Goal: Task Accomplishment & Management: Manage account settings

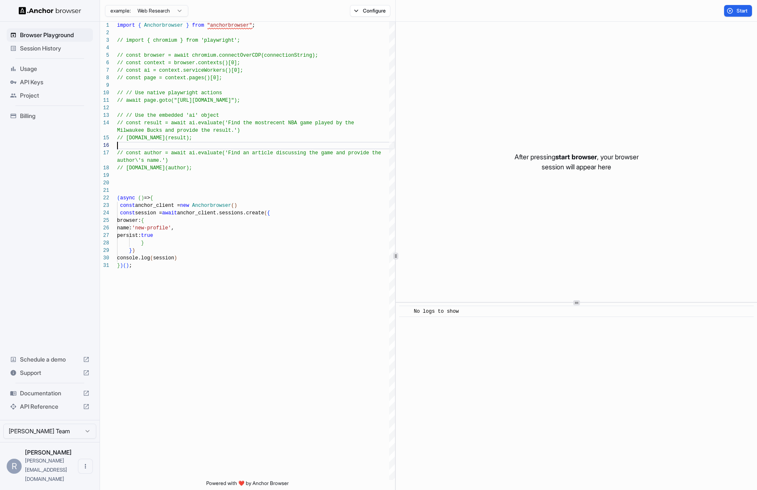
scroll to position [45, 0]
click at [262, 185] on div "import { Anchorbrowser } from "anchorbrowser" ; // const browser = await chromi…" at bounding box center [256, 371] width 278 height 698
click at [747, 12] on span "Start" at bounding box center [743, 11] width 12 height 7
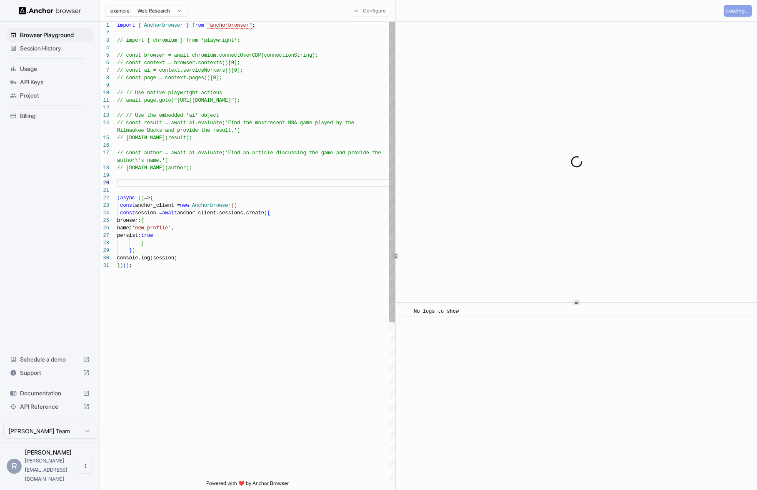
click at [265, 215] on div "import { Anchorbrowser } from "anchorbrowser" ; // const browser = await chromi…" at bounding box center [256, 371] width 278 height 698
click at [211, 227] on div "import { Anchorbrowser } from "anchorbrowser" ; // const browser = await chromi…" at bounding box center [256, 371] width 278 height 698
click at [187, 235] on div "import { Anchorbrowser } from "anchorbrowser" ; // const browser = await chromi…" at bounding box center [256, 371] width 278 height 698
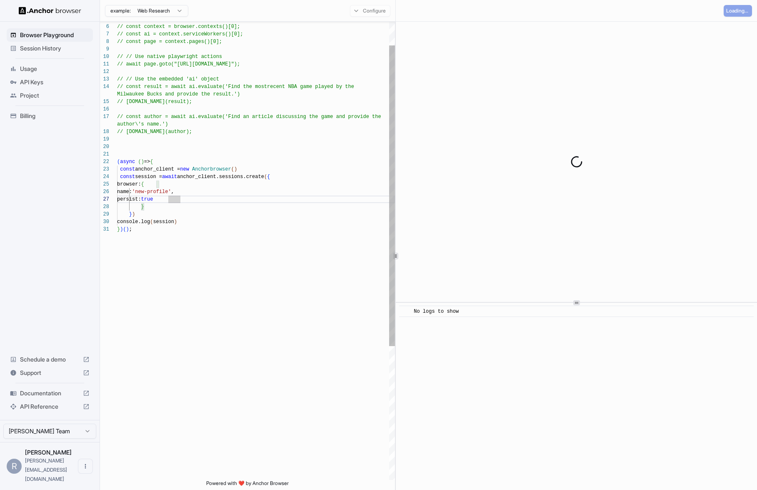
click at [196, 176] on div "// const browser = await chromium.connectOverCDP(c onnectionString); // const c…" at bounding box center [256, 334] width 278 height 698
click at [202, 158] on div "// const browser = await chromium.connectOverCDP(c onnectionString); // const c…" at bounding box center [256, 334] width 278 height 698
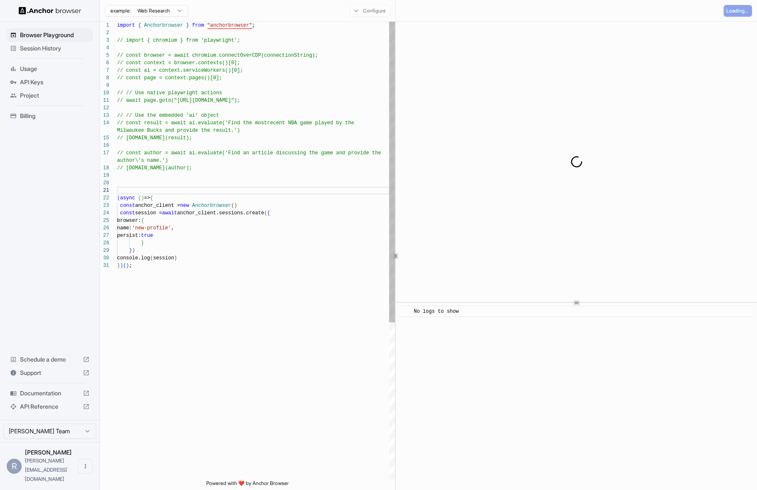
click at [237, 226] on div "// const browser = await chromium.connectOverCDP(c onnectionString); // const c…" at bounding box center [256, 371] width 278 height 698
click at [222, 183] on div "// const browser = await chromium.connectOverCDP(c onnectionString); // const c…" at bounding box center [256, 371] width 278 height 698
click at [190, 258] on div "// const browser = await chromium.connectOverCDP(c onnectionString); // const c…" at bounding box center [256, 371] width 278 height 698
click at [205, 230] on div "// const browser = await chromium.connectOverCDP(c onnectionString); // const c…" at bounding box center [256, 371] width 278 height 698
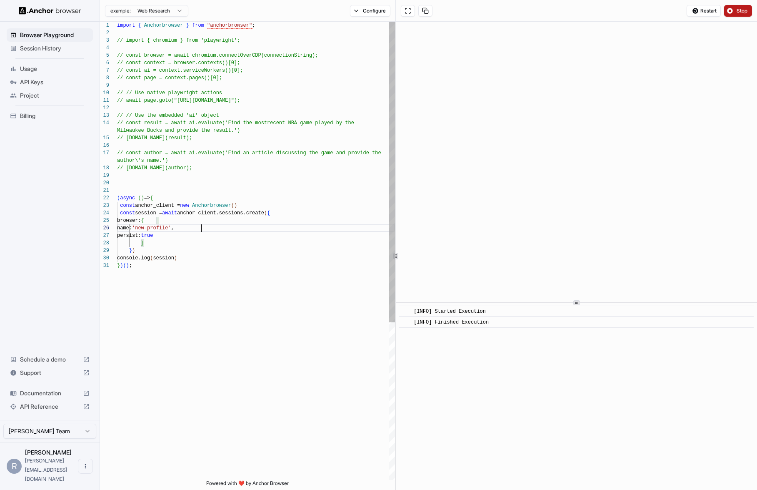
click at [224, 186] on div "// const browser = await chromium.connectOverCDP(c onnectionString); // const c…" at bounding box center [256, 371] width 278 height 698
click at [241, 245] on div "// const browser = await chromium.connectOverCDP(c onnectionString); // const c…" at bounding box center [256, 371] width 278 height 698
click at [210, 257] on div "// const browser = await chromium.connectOverCDP(c onnectionString); // const c…" at bounding box center [256, 371] width 278 height 698
click at [703, 10] on span "Restart" at bounding box center [709, 11] width 16 height 7
click at [261, 186] on div "// const browser = await chromium.connectOverCDP(c onnectionString); // const c…" at bounding box center [256, 371] width 278 height 698
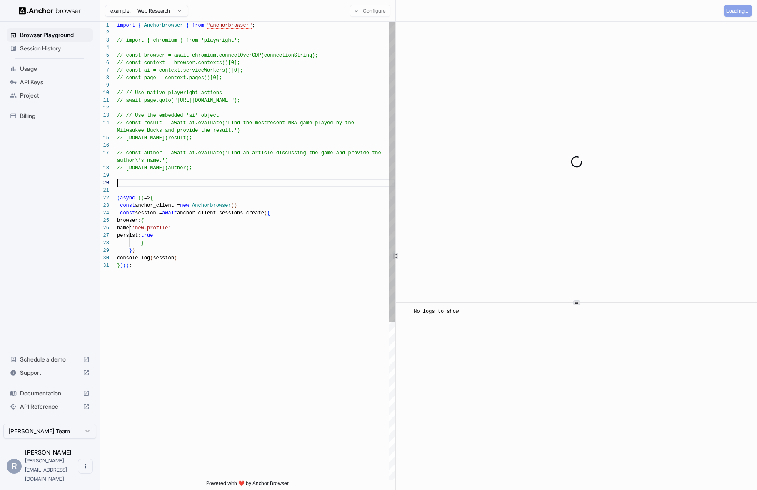
click at [250, 106] on div "// const browser = await chromium.connectOverCDP(c onnectionString); // const c…" at bounding box center [256, 371] width 278 height 698
click at [249, 100] on div "// const browser = await chromium.connectOverCDP(c onnectionString); // const c…" at bounding box center [256, 371] width 278 height 698
click at [210, 255] on div "// const browser = await chromium.connectOverCDP(c onnectionString); // const c…" at bounding box center [256, 371] width 278 height 698
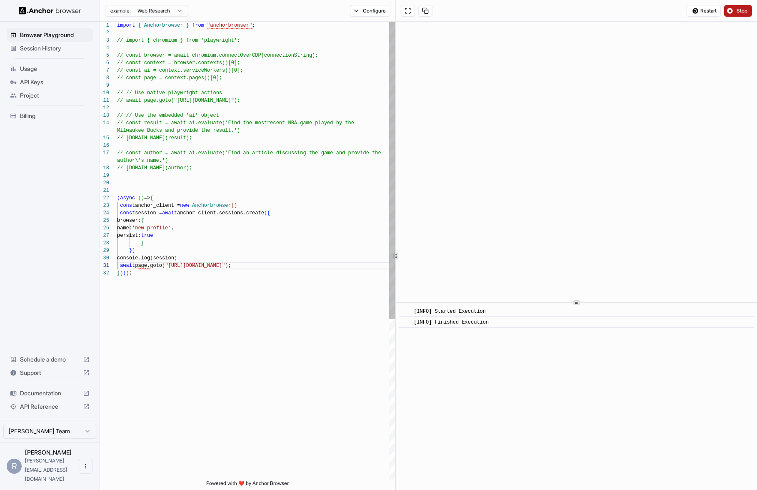
click at [145, 263] on div "// const browser = await chromium.connectOverCDP(c onnectionString); // const c…" at bounding box center [256, 375] width 278 height 706
click at [264, 258] on div "// const browser = await chromium.connectOverCDP(c onnectionString); // const c…" at bounding box center [256, 375] width 278 height 706
click at [696, 13] on button "Restart" at bounding box center [704, 11] width 34 height 12
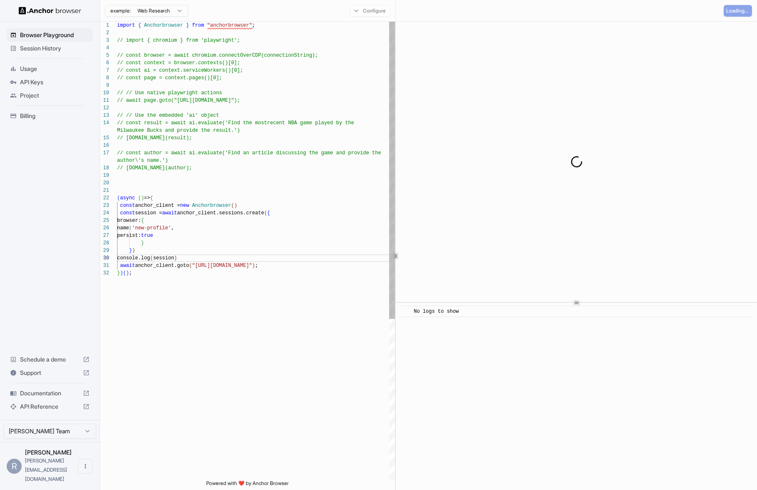
click at [286, 265] on div "// const browser = await chromium.connectOverCDP(c onnectionString); // const c…" at bounding box center [256, 375] width 278 height 706
click at [232, 253] on div "// const browser = await chromium.connectOverCDP(c onnectionString); // const c…" at bounding box center [256, 375] width 278 height 706
click at [203, 260] on div "// const browser = await chromium.connectOverCDP(c onnectionString); // const c…" at bounding box center [256, 375] width 278 height 706
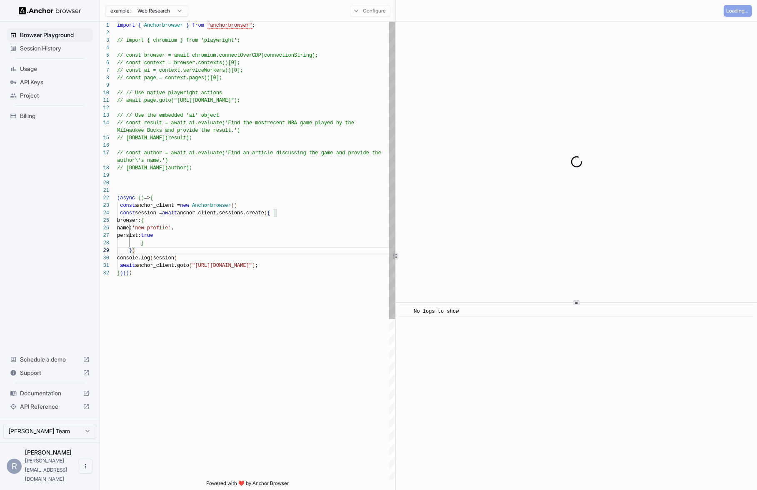
scroll to position [8, 0]
click at [238, 261] on div "// const browser = await chromium.connectOverCDP(c onnectionString); // const c…" at bounding box center [256, 375] width 278 height 706
click at [219, 175] on div "// const browser = await chromium.connectOverCDP(c onnectionString); // const c…" at bounding box center [256, 375] width 278 height 706
click at [221, 245] on div "// const browser = await chromium.connectOverCDP(c onnectionString); // const c…" at bounding box center [256, 375] width 278 height 706
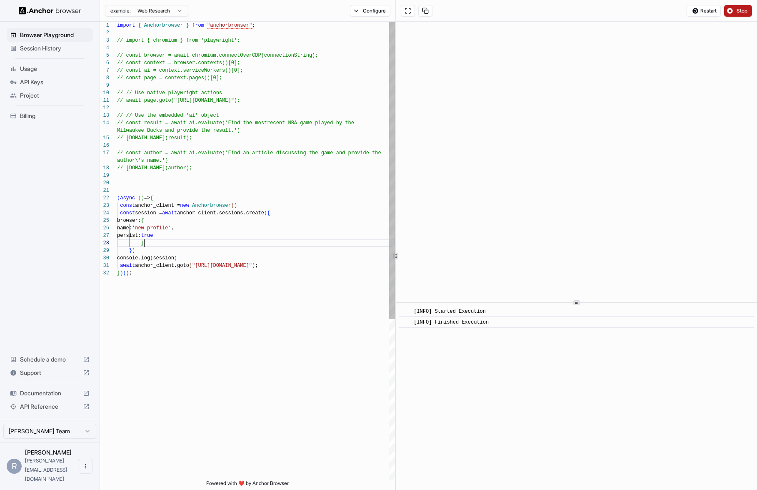
scroll to position [68, 0]
click at [218, 252] on div "// const browser = await chromium.connectOverCDP(c onnectionString); // const c…" at bounding box center [256, 375] width 278 height 706
click at [188, 230] on div "// const browser = await chromium.connectOverCDP(c onnectionString); // const c…" at bounding box center [256, 375] width 278 height 706
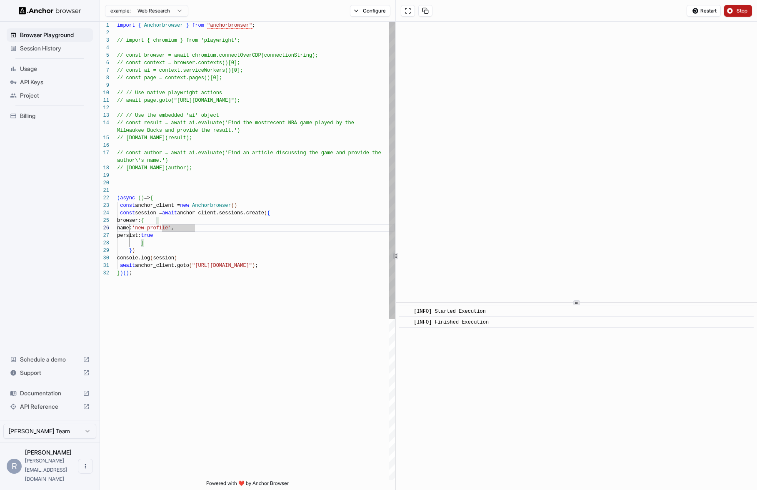
click at [164, 230] on div "// const browser = await chromium.connectOverCDP(c onnectionString); // const c…" at bounding box center [256, 375] width 278 height 706
click at [258, 190] on div "// const browser = await chromium.connectOverCDP(c onnectionString); // const c…" at bounding box center [256, 375] width 278 height 706
click at [198, 228] on div "// const browser = await chromium.connectOverCDP(c onnectionString); // const c…" at bounding box center [256, 375] width 278 height 706
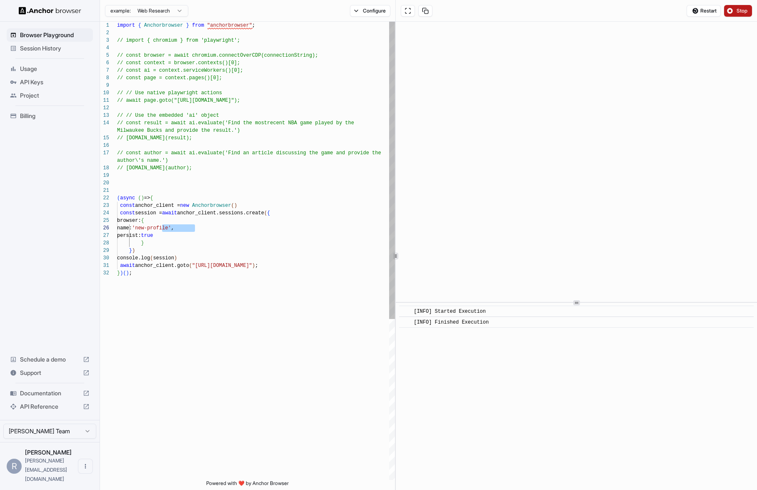
click at [222, 254] on div "// const browser = await chromium.connectOverCDP(c onnectionString); // const c…" at bounding box center [256, 375] width 278 height 706
click at [141, 263] on div "// const browser = await chromium.connectOverCDP(c onnectionString); // const c…" at bounding box center [256, 375] width 278 height 706
click at [184, 189] on div "// const browser = await chromium.connectOverCDP(c onnectionString); // const c…" at bounding box center [256, 375] width 278 height 706
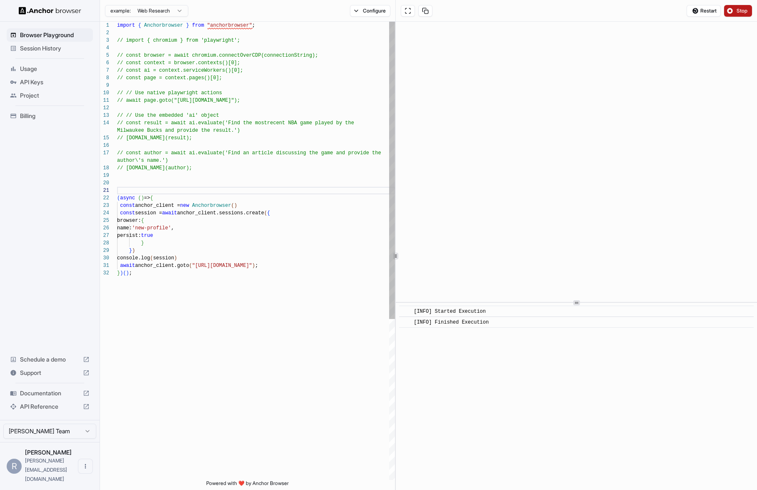
click at [185, 161] on div "// const browser = await chromium.connectOverCDP(c onnectionString); // const c…" at bounding box center [256, 375] width 278 height 706
click at [204, 148] on div "// const browser = await chromium.connectOverCDP(c onnectionString); // const c…" at bounding box center [256, 375] width 278 height 706
click at [296, 266] on div "// const browser = await chromium.connectOverCDP(c onnectionString); // const c…" at bounding box center [256, 375] width 278 height 706
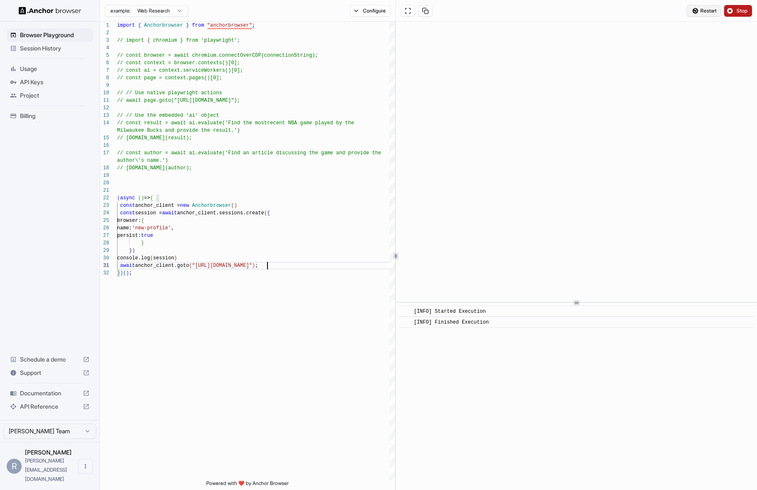
click at [705, 12] on span "Restart" at bounding box center [709, 11] width 16 height 7
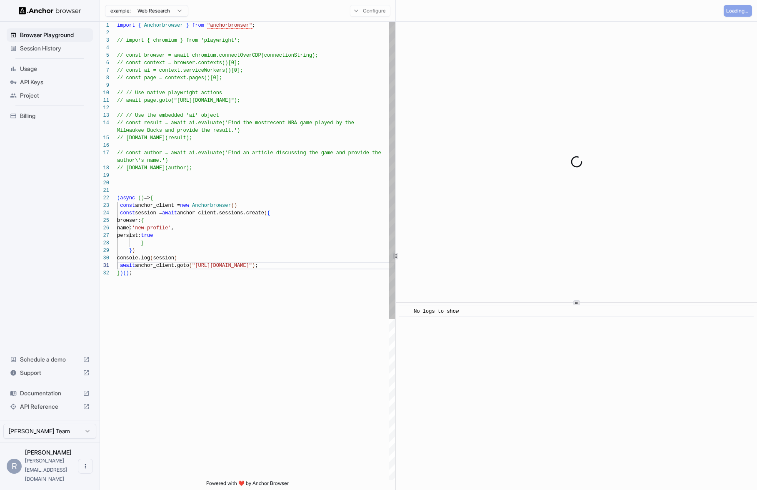
click at [180, 101] on div "// const browser = await chromium.connectOverCDP(c onnectionString); // const c…" at bounding box center [256, 375] width 278 height 706
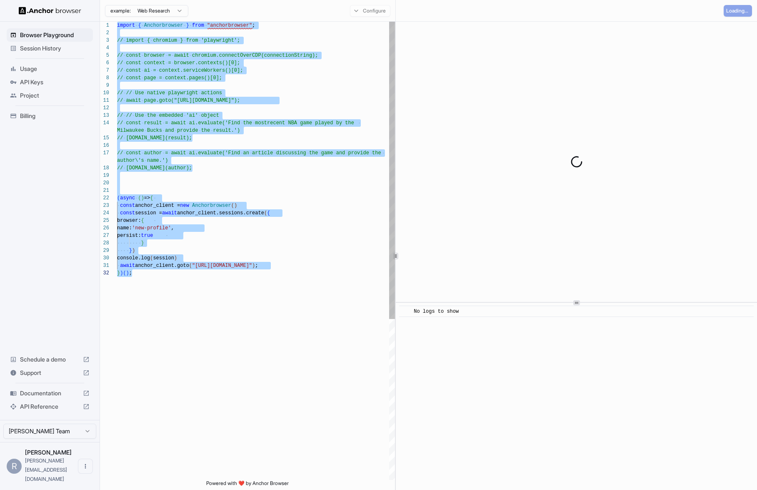
click at [173, 191] on div "// const browser = await chromium.connectOverCDP(c onnectionString); // const c…" at bounding box center [256, 375] width 278 height 706
type textarea "**********"
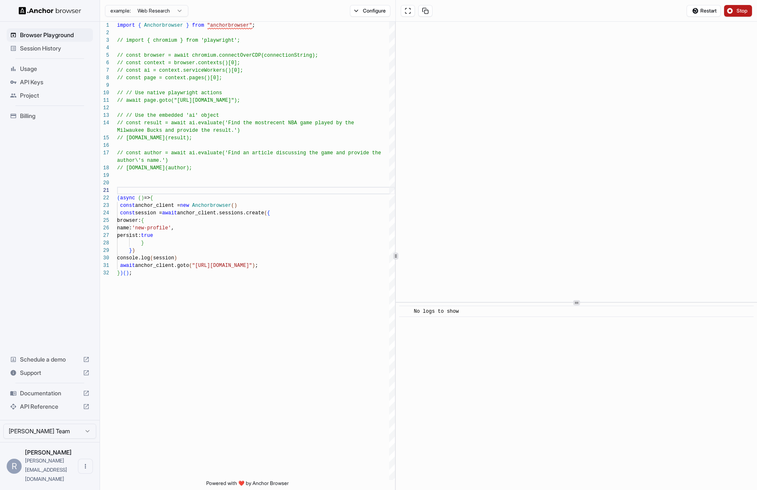
click at [43, 449] on html "Browser Playground Session History Usage API Keys Project Billing Schedule a de…" at bounding box center [378, 245] width 757 height 490
click at [58, 413] on div "API Reference" at bounding box center [50, 406] width 86 height 13
click at [49, 450] on html "Browser Playground Session History Usage API Keys Project Billing Schedule a de…" at bounding box center [378, 245] width 757 height 490
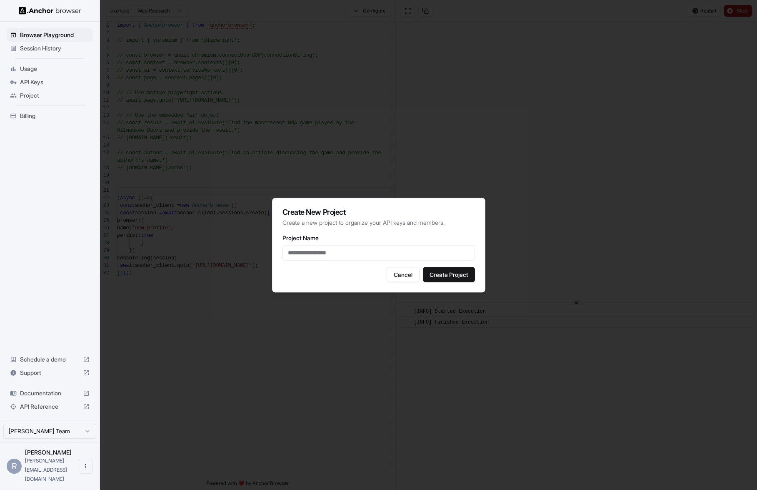
click at [367, 255] on input "Project Name" at bounding box center [379, 252] width 193 height 15
type input "*"
type input "**********"
click at [448, 270] on button "Create Project" at bounding box center [449, 274] width 52 height 15
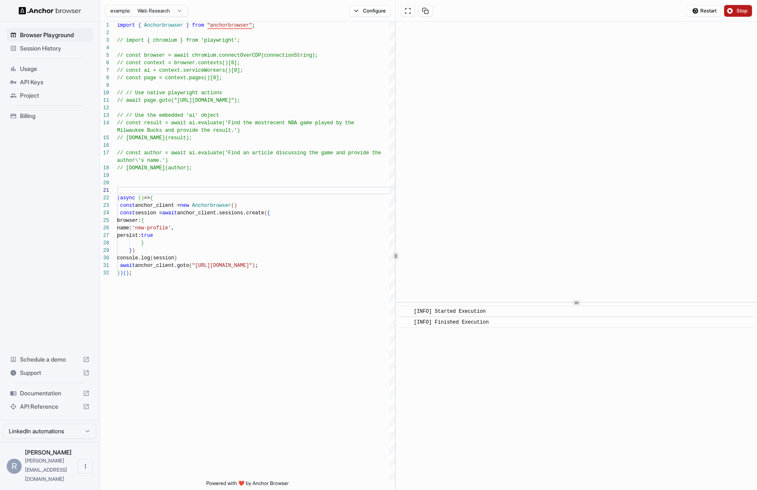
click at [35, 450] on html "Browser Playground Session History Usage API Keys Project Billing Schedule a de…" at bounding box center [378, 245] width 757 height 490
click at [40, 456] on html "Browser Playground Session History Usage API Keys Project Billing Schedule a de…" at bounding box center [378, 245] width 757 height 490
click at [65, 448] on html "Browser Playground Session History Usage API Keys Project Billing Schedule a de…" at bounding box center [378, 245] width 757 height 490
click at [353, 9] on button "Configure" at bounding box center [370, 11] width 40 height 12
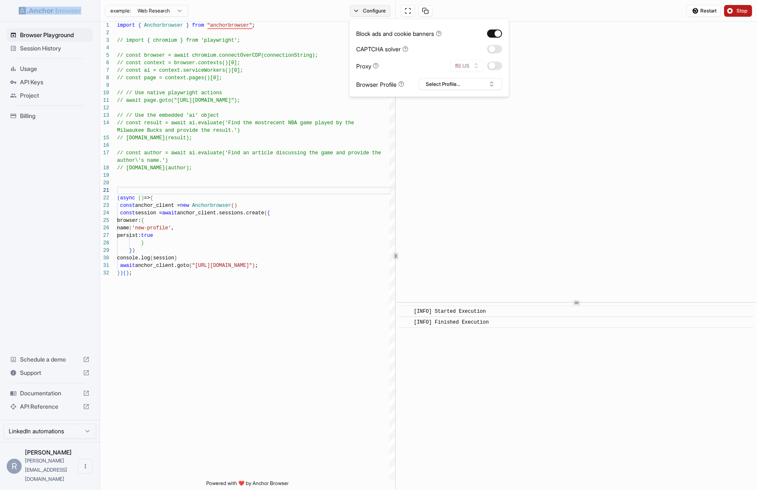
click at [353, 9] on button "Configure" at bounding box center [370, 11] width 40 height 12
click at [169, 10] on html "Browser Playground Session History Usage API Keys Project Billing Schedule a de…" at bounding box center [378, 245] width 757 height 490
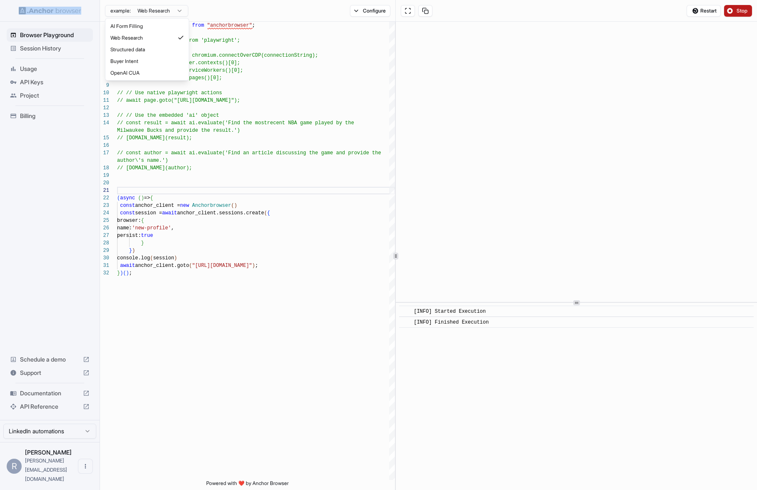
click at [169, 10] on html "Browser Playground Session History Usage API Keys Project Billing Schedule a de…" at bounding box center [378, 245] width 757 height 490
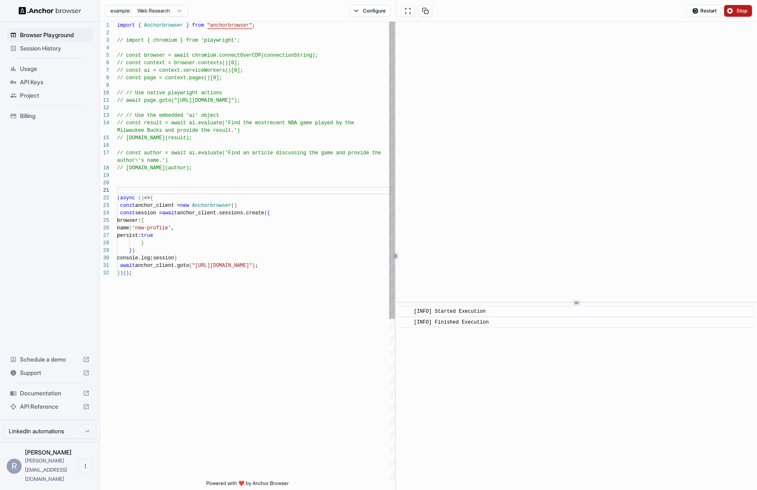
click at [163, 103] on div "// const browser = await chromium.connectOverCDP(c onnectionString); // const c…" at bounding box center [256, 375] width 278 height 706
type textarea "**********"
click at [368, 14] on button "Configure" at bounding box center [370, 11] width 40 height 12
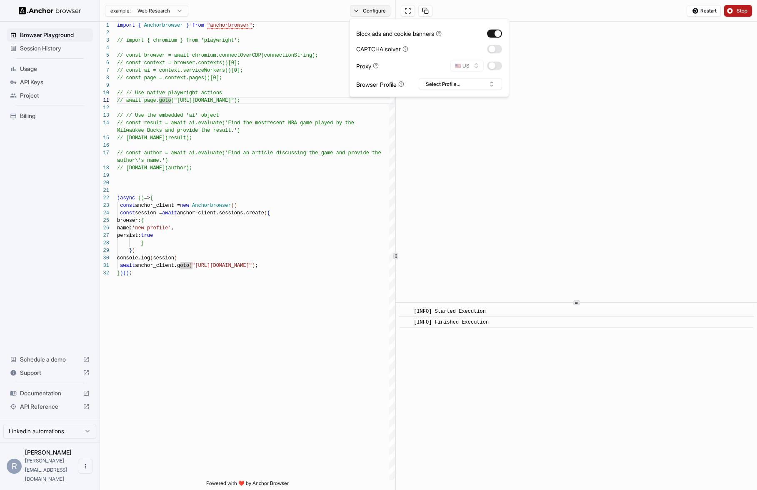
click at [368, 14] on button "Configure" at bounding box center [370, 11] width 40 height 12
click at [45, 66] on span "Usage" at bounding box center [55, 69] width 70 height 8
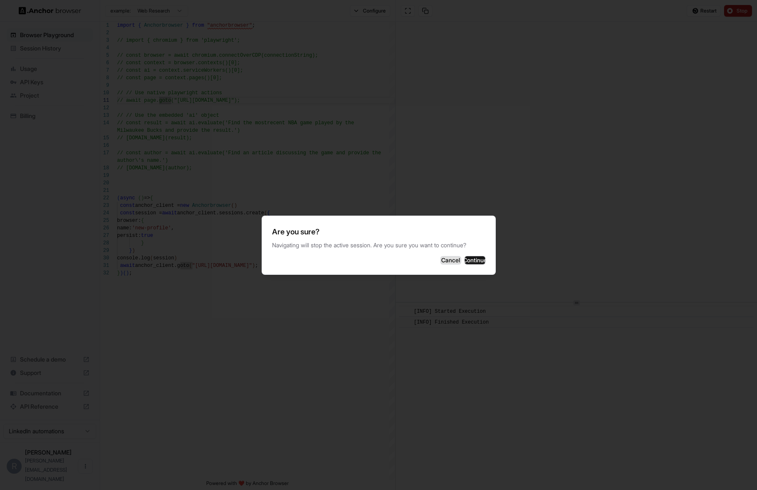
click at [440, 260] on button "Cancel" at bounding box center [450, 260] width 21 height 8
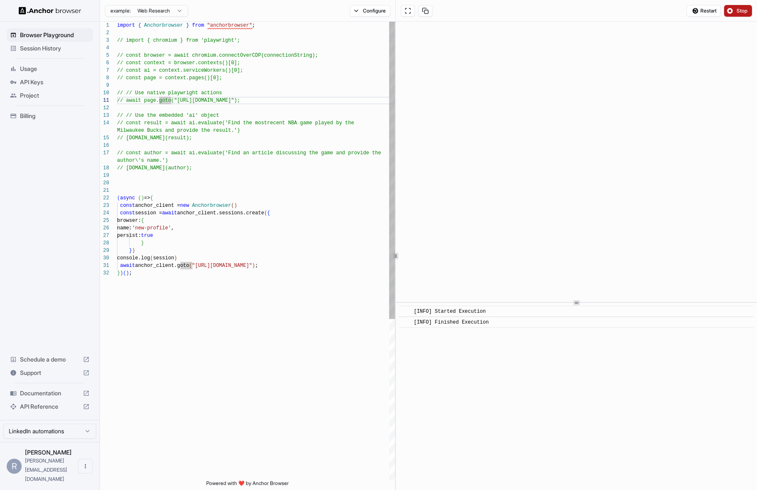
click at [280, 277] on div "// const browser = await chromium.connectOverCDP(c onnectionString); // const c…" at bounding box center [256, 375] width 278 height 706
click at [43, 397] on span "Documentation" at bounding box center [50, 393] width 60 height 8
click at [151, 163] on div "// const browser = await chromium.connectOverCDP(c onnectionString); // const c…" at bounding box center [256, 375] width 278 height 706
click at [43, 83] on span "API Keys" at bounding box center [55, 82] width 70 height 8
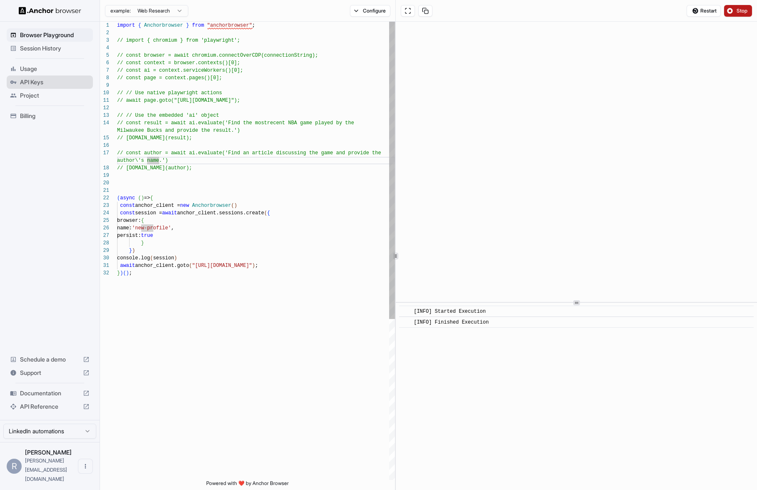
click at [211, 245] on div "// const browser = await chromium.connectOverCDP(c onnectionString); // const c…" at bounding box center [256, 375] width 278 height 706
type textarea "**********"
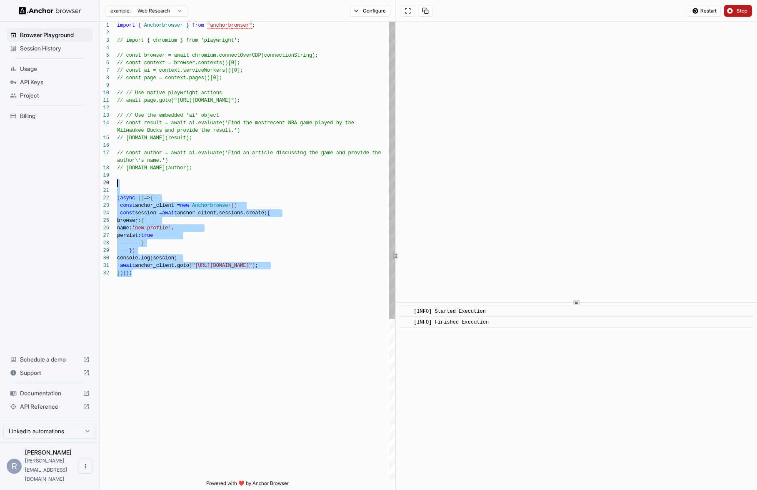
scroll to position [0, 0]
drag, startPoint x: 180, startPoint y: 292, endPoint x: 160, endPoint y: 179, distance: 114.6
click at [158, 179] on div "// const browser = await chromium.connectOverCDP(c onnectionString); // const c…" at bounding box center [256, 375] width 278 height 706
click at [39, 76] on div "API Keys" at bounding box center [50, 81] width 86 height 13
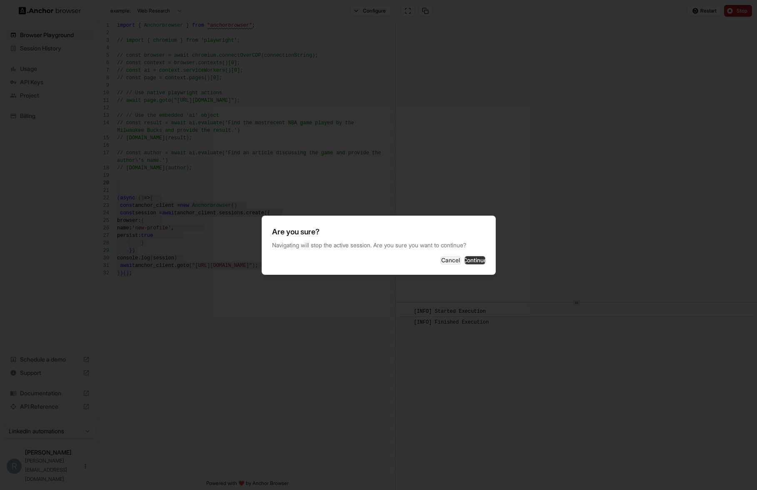
click at [468, 261] on button "Continue" at bounding box center [475, 260] width 21 height 8
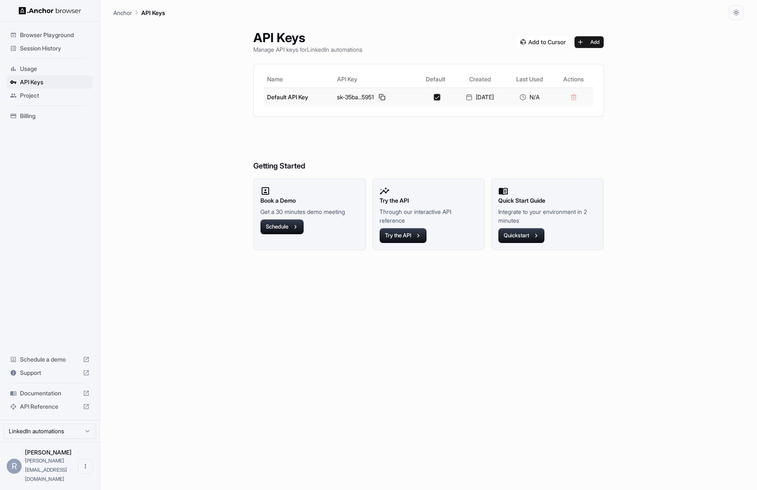
click at [380, 95] on button at bounding box center [382, 97] width 10 height 10
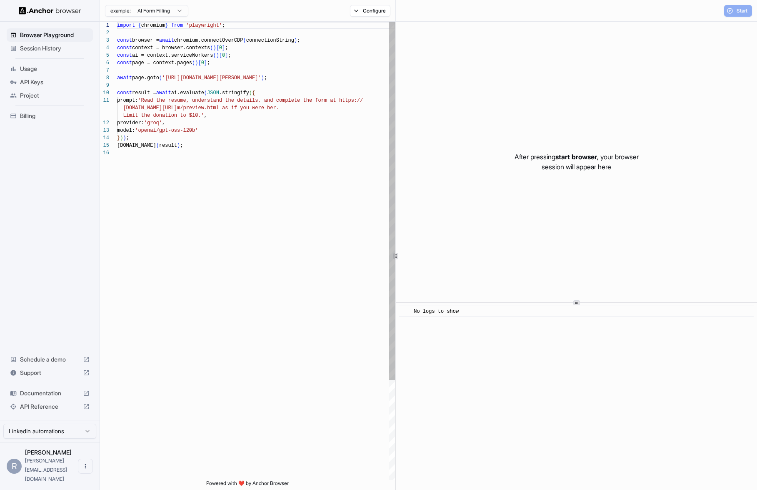
scroll to position [75, 0]
click at [200, 118] on div "import { chromium } from 'playwright' ; const browser = await chromium.connectO…" at bounding box center [256, 314] width 278 height 585
type textarea "**********"
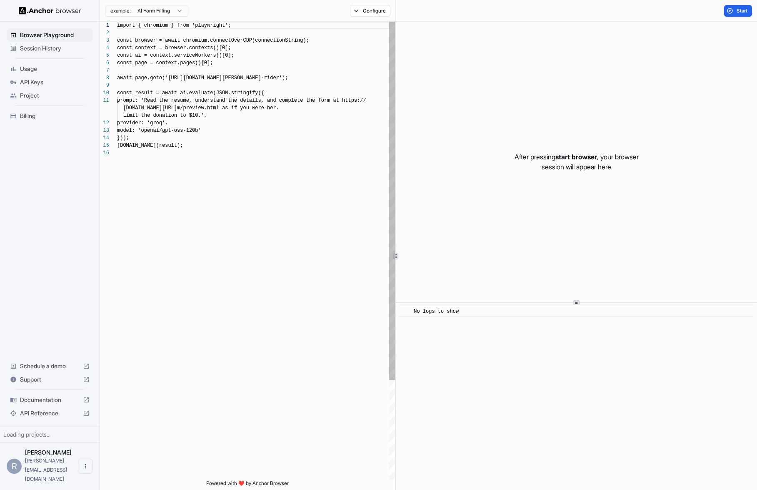
scroll to position [75, 0]
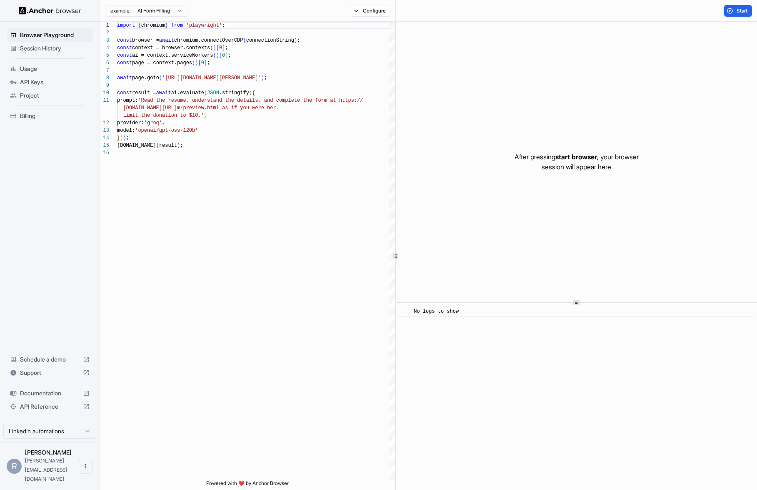
click at [38, 81] on span "API Keys" at bounding box center [55, 82] width 70 height 8
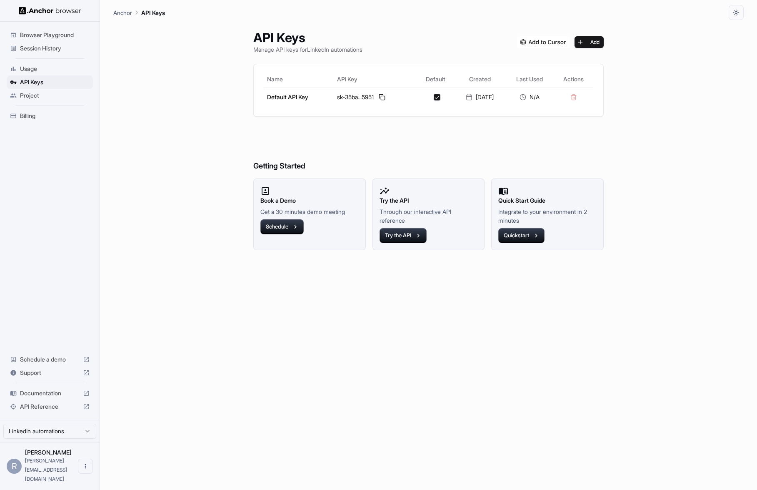
click at [28, 115] on span "Billing" at bounding box center [55, 116] width 70 height 8
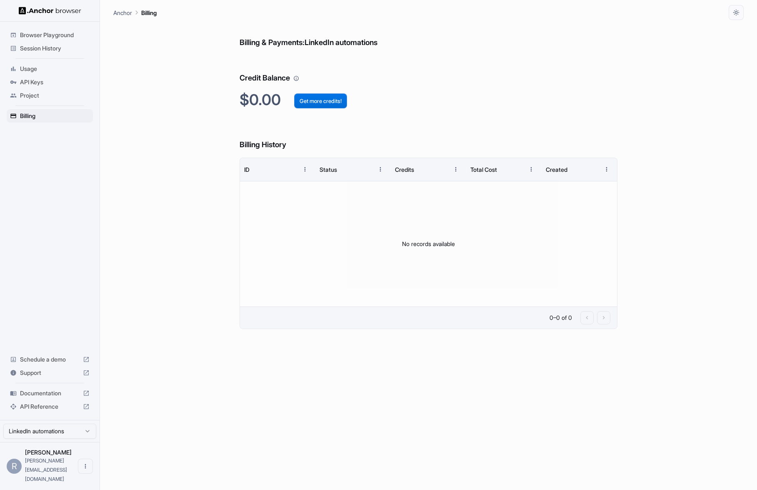
click at [313, 103] on button "Get more credits!" at bounding box center [320, 100] width 53 height 15
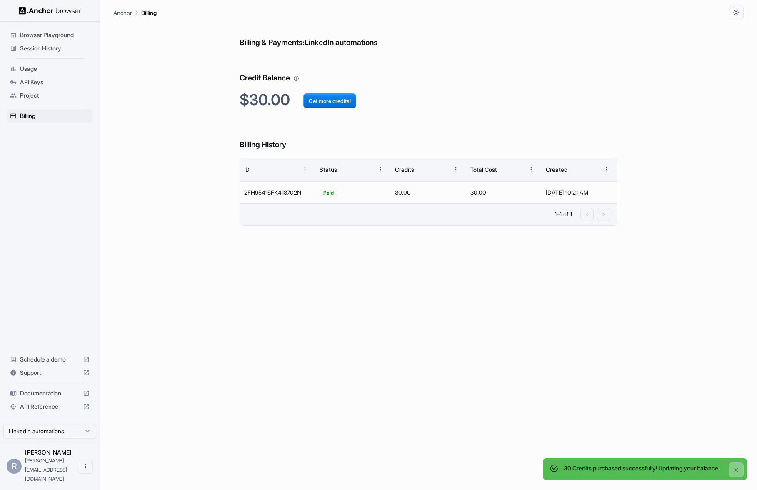
click at [450, 115] on div "Billing & Payments: LinkedIn automations Credit Balance $30.00 Get more credits…" at bounding box center [429, 255] width 378 height 470
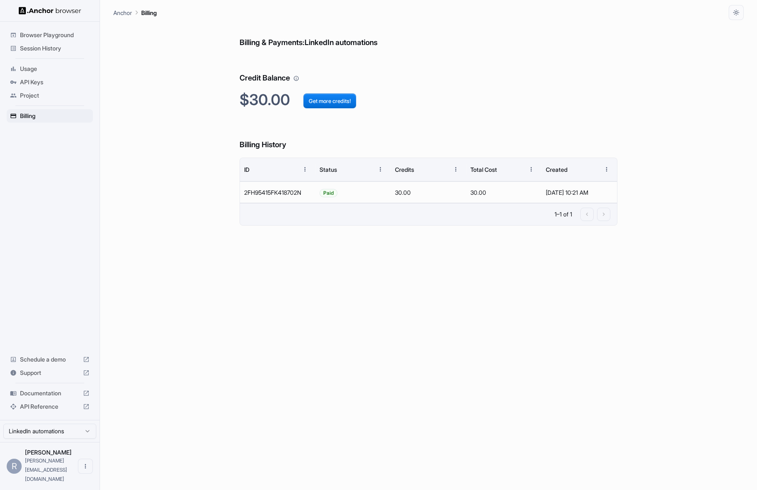
click at [253, 41] on h6 "Billing & Payments: LinkedIn automations" at bounding box center [429, 34] width 378 height 29
click at [305, 43] on h6 "Billing & Payments: LinkedIn automations" at bounding box center [429, 34] width 378 height 29
click at [37, 38] on span "Browser Playground" at bounding box center [55, 35] width 70 height 8
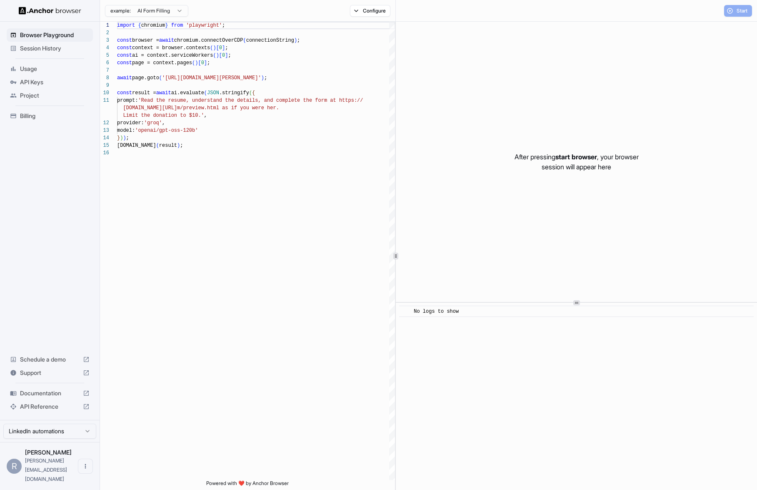
scroll to position [75, 0]
click at [80, 47] on span "Session History" at bounding box center [55, 48] width 70 height 8
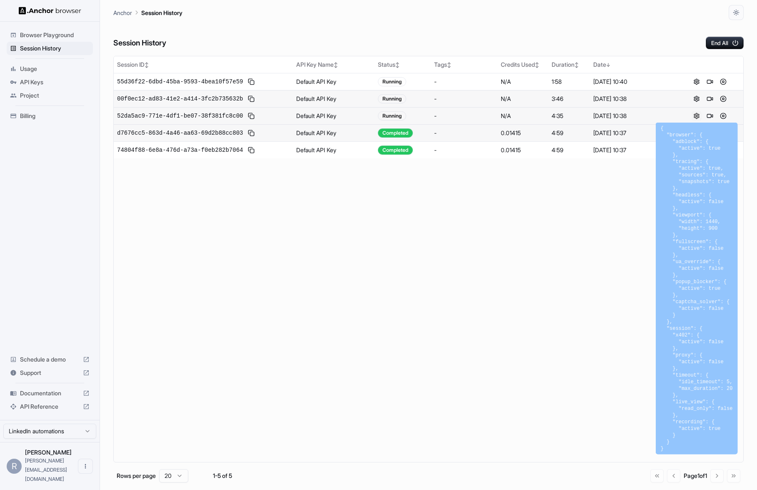
click at [693, 116] on button at bounding box center [697, 116] width 10 height 10
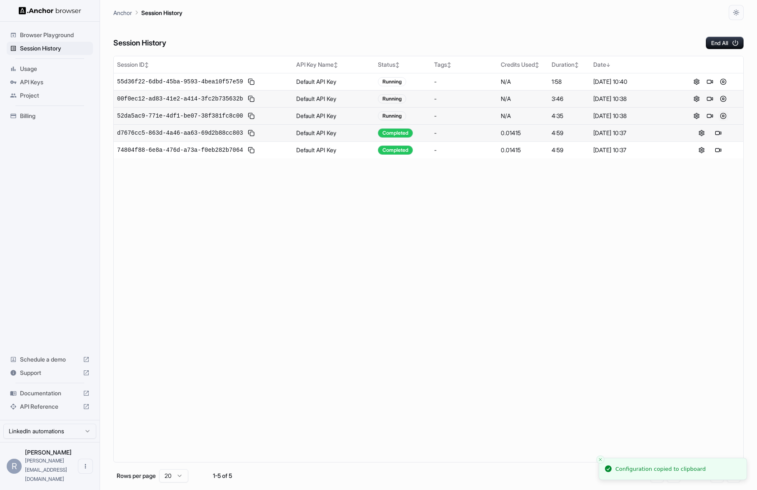
click at [724, 116] on button at bounding box center [723, 116] width 10 height 10
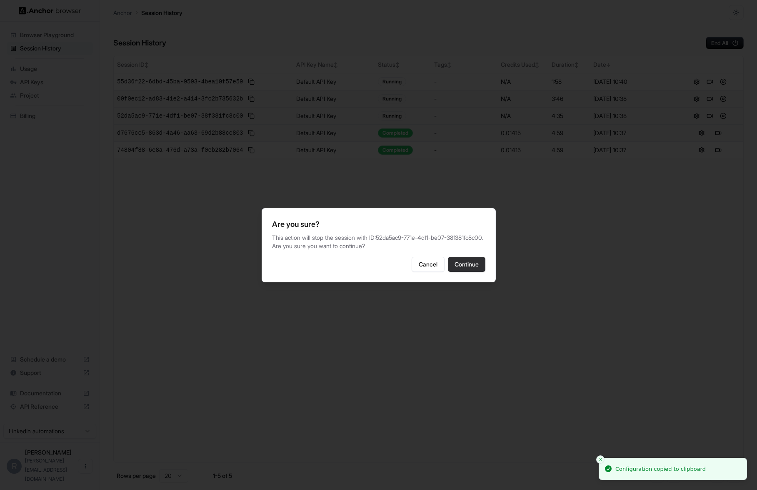
click at [465, 269] on button "Continue" at bounding box center [467, 264] width 38 height 15
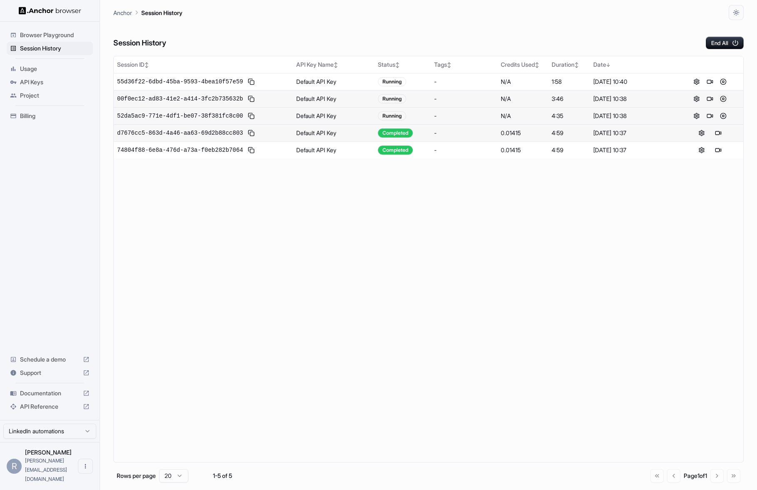
click at [725, 99] on button at bounding box center [723, 99] width 10 height 10
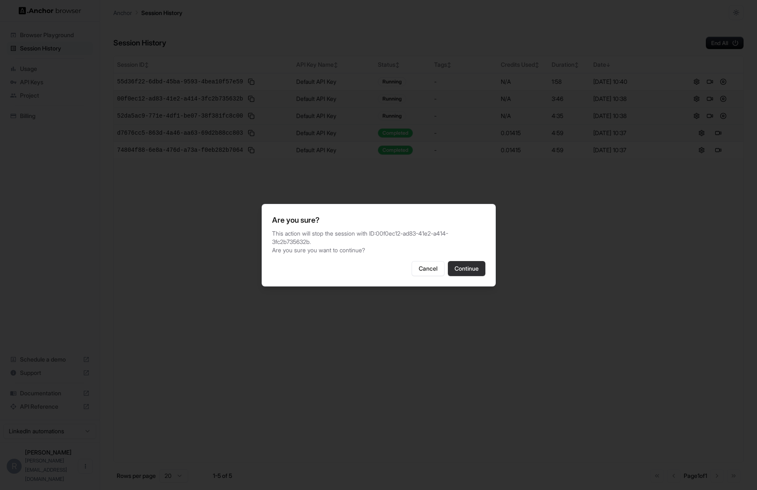
click at [465, 265] on div "Session ID ↕ API Key Name ↕ Status ↕ Tags ↕ Credits Used ↕ Duration ↕ Date ↓ 55…" at bounding box center [428, 259] width 630 height 406
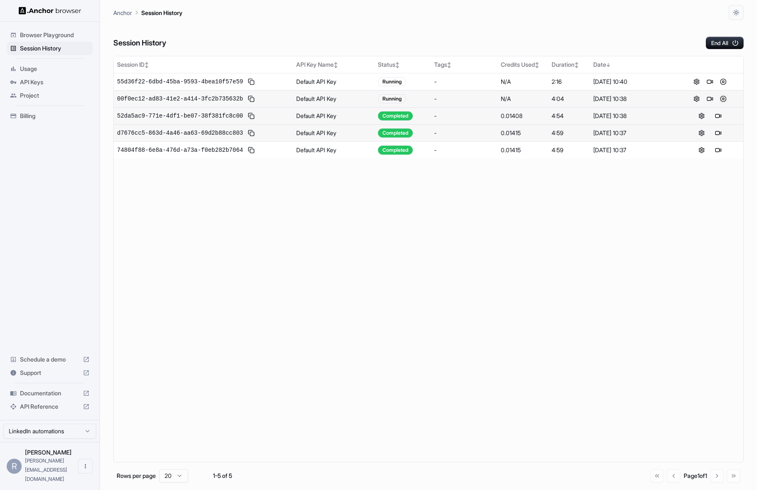
click at [722, 98] on button at bounding box center [723, 99] width 10 height 10
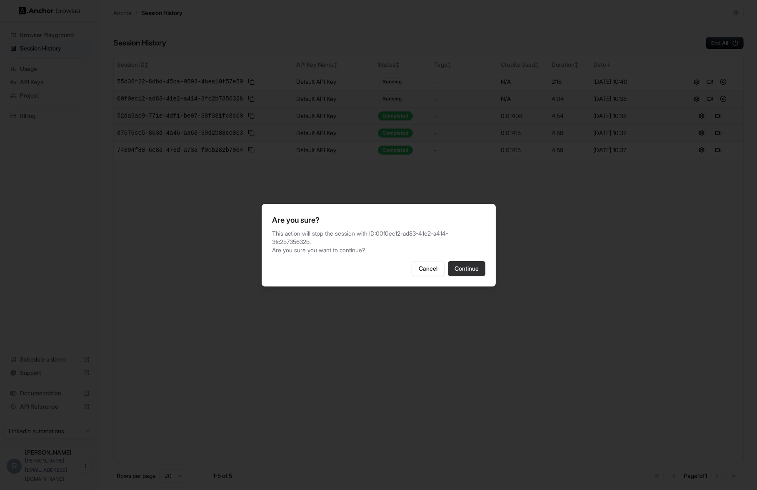
click at [465, 268] on button "Continue" at bounding box center [467, 268] width 38 height 15
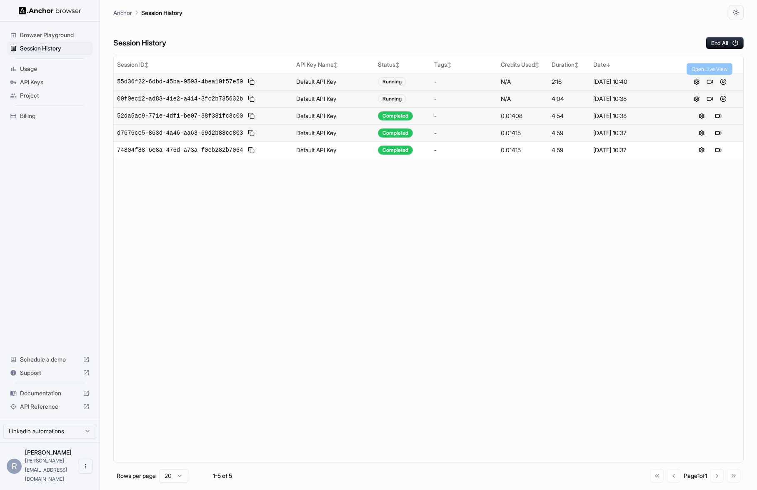
click at [707, 82] on button at bounding box center [710, 82] width 10 height 10
click at [405, 231] on div "Session ID ↕ API Key Name ↕ Status ↕ Tags ↕ Credits Used ↕ Duration ↕ Date ↓ 55…" at bounding box center [428, 259] width 630 height 406
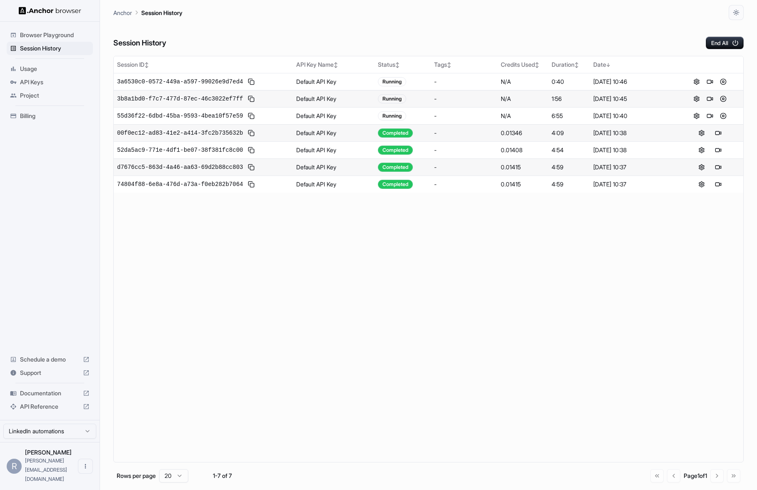
click at [303, 234] on div "Session ID ↕ API Key Name ↕ Status ↕ Tags ↕ Credits Used ↕ Duration ↕ Date ↓ 3a…" at bounding box center [428, 259] width 630 height 406
click at [444, 260] on div "Session ID ↕ API Key Name ↕ Status ↕ Tags ↕ Credits Used ↕ Duration ↕ Date ↓ 3a…" at bounding box center [428, 259] width 630 height 406
click at [262, 222] on div "Session ID ↕ API Key Name ↕ Status ↕ Tags ↕ Credits Used ↕ Duration ↕ Date ↓ 3a…" at bounding box center [428, 259] width 630 height 406
click at [255, 259] on div "Session ID ↕ API Key Name ↕ Status ↕ Tags ↕ Credits Used ↕ Duration ↕ Date ↓ 3a…" at bounding box center [428, 259] width 630 height 406
click at [710, 81] on button at bounding box center [710, 82] width 10 height 10
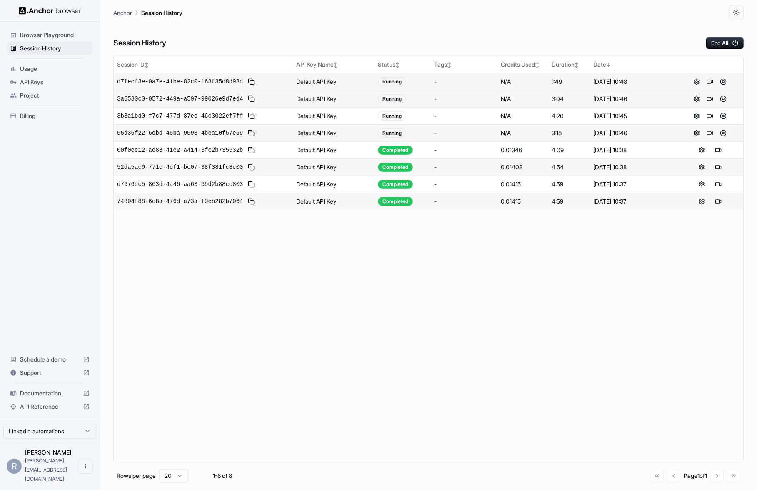
click at [723, 133] on button at bounding box center [723, 133] width 10 height 10
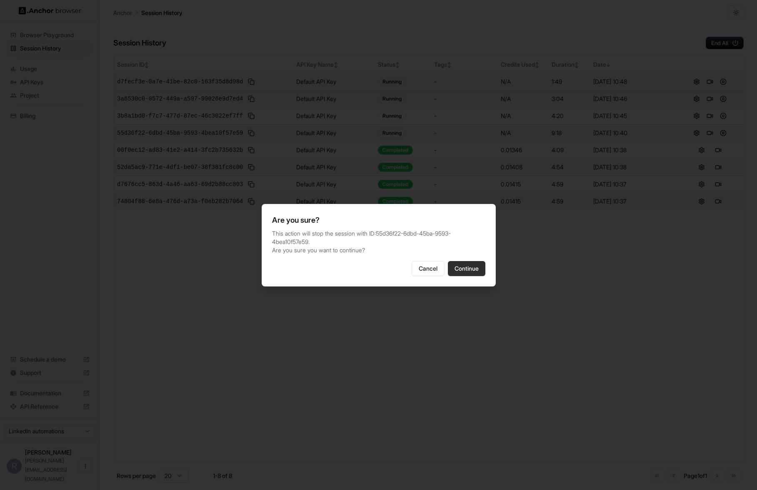
click at [467, 263] on button "Continue" at bounding box center [467, 268] width 38 height 15
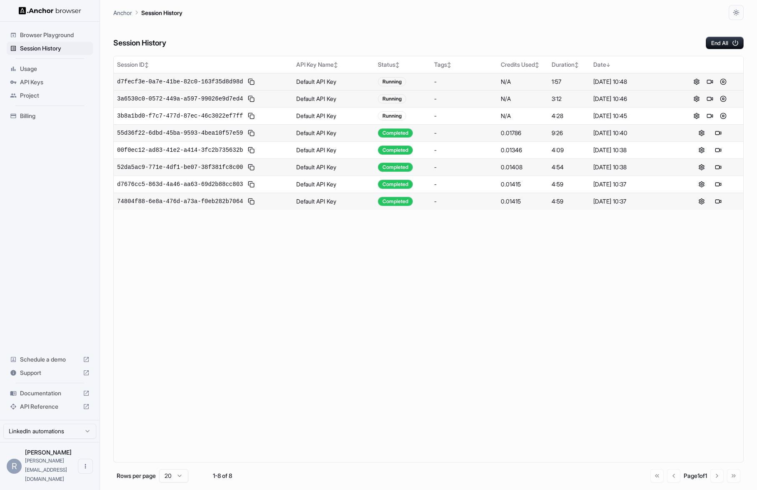
click at [723, 116] on button at bounding box center [723, 116] width 10 height 10
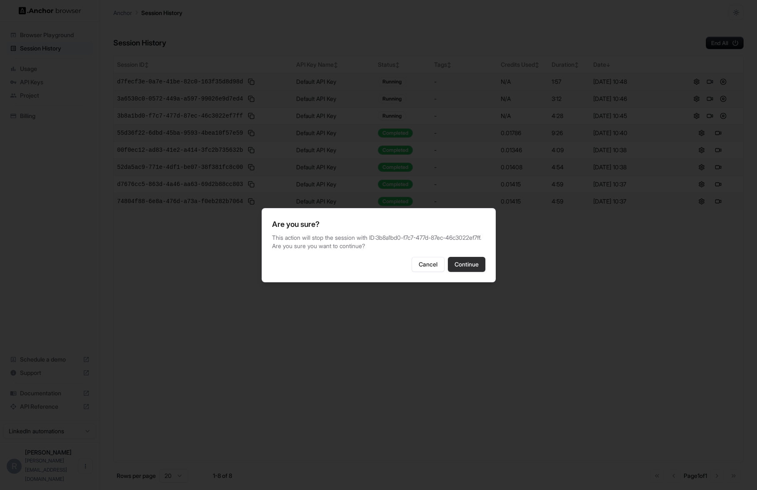
click at [465, 271] on button "Continue" at bounding box center [467, 264] width 38 height 15
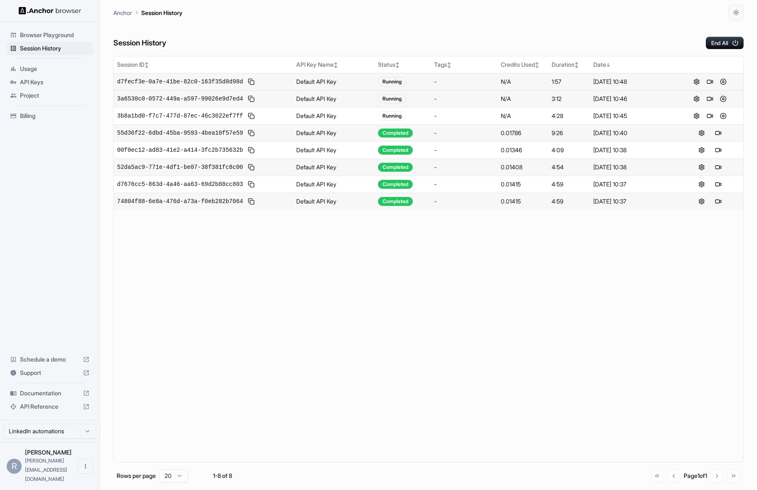
click at [723, 98] on button at bounding box center [723, 99] width 10 height 10
click at [725, 100] on button at bounding box center [723, 99] width 10 height 10
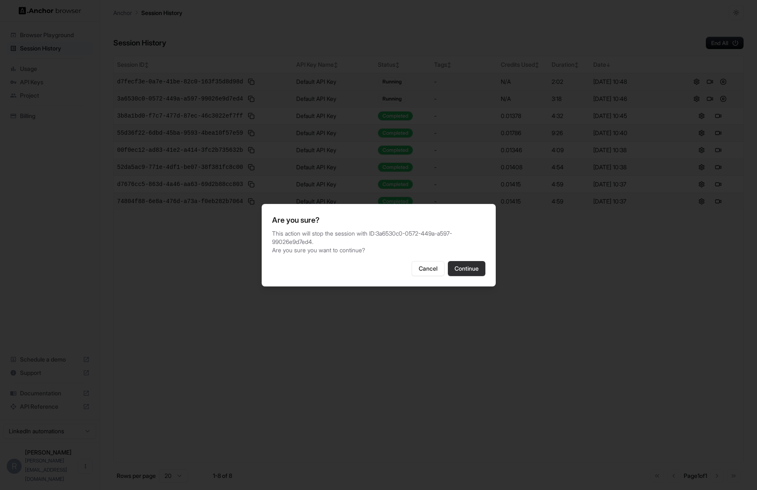
click at [465, 269] on button "Continue" at bounding box center [467, 268] width 38 height 15
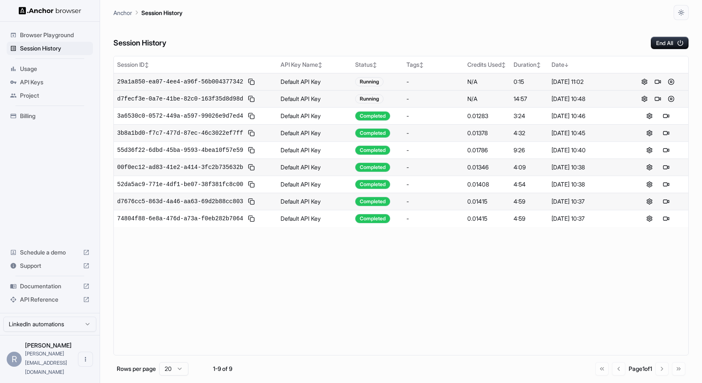
click at [165, 78] on span "29a1a850-ea07-4ee4-a96f-56b004377342" at bounding box center [180, 82] width 126 height 8
click at [152, 82] on span "29a1a850-ea07-4ee4-a96f-56b004377342" at bounding box center [180, 82] width 126 height 8
click at [164, 82] on span "29a1a850-ea07-4ee4-a96f-56b004377342" at bounding box center [180, 82] width 126 height 8
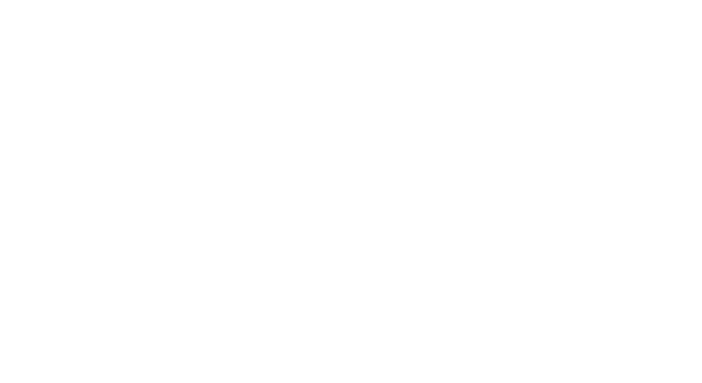
click at [276, 293] on body at bounding box center [351, 191] width 702 height 383
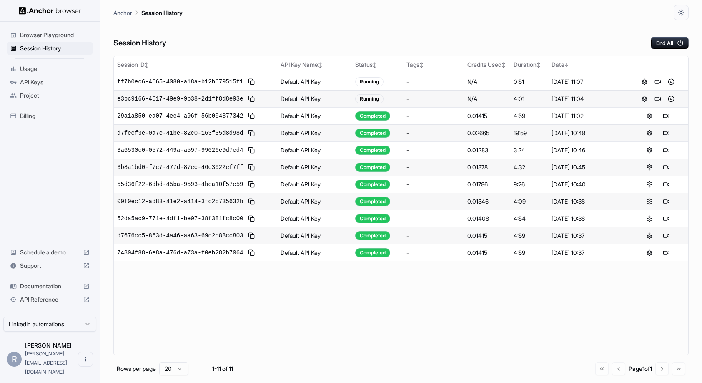
click at [423, 33] on div "Session History End All" at bounding box center [400, 34] width 575 height 29
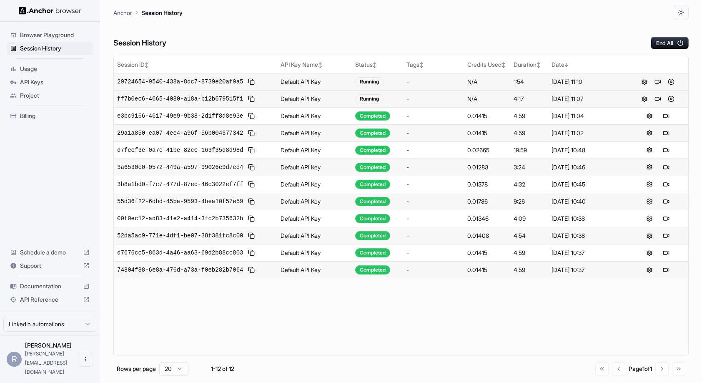
click at [659, 81] on button at bounding box center [658, 82] width 10 height 10
click at [441, 31] on div "Session History End All" at bounding box center [400, 34] width 575 height 29
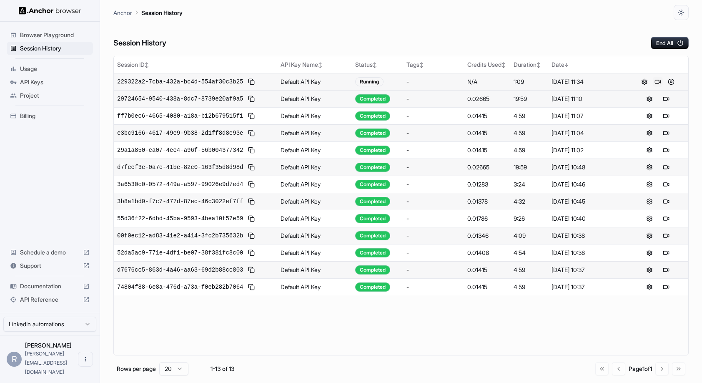
click at [657, 82] on button at bounding box center [658, 82] width 10 height 10
